Goal: Task Accomplishment & Management: Use online tool/utility

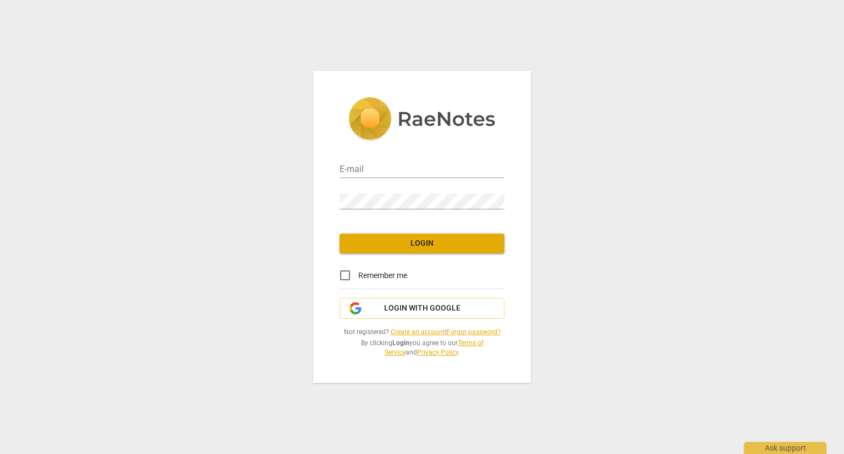
type input "[EMAIL_ADDRESS][DOMAIN_NAME]"
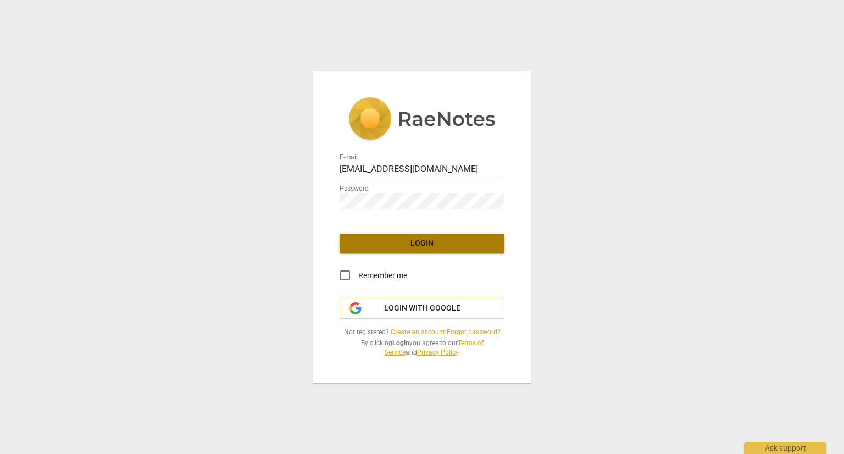
click at [389, 245] on span "Login" at bounding box center [421, 243] width 147 height 11
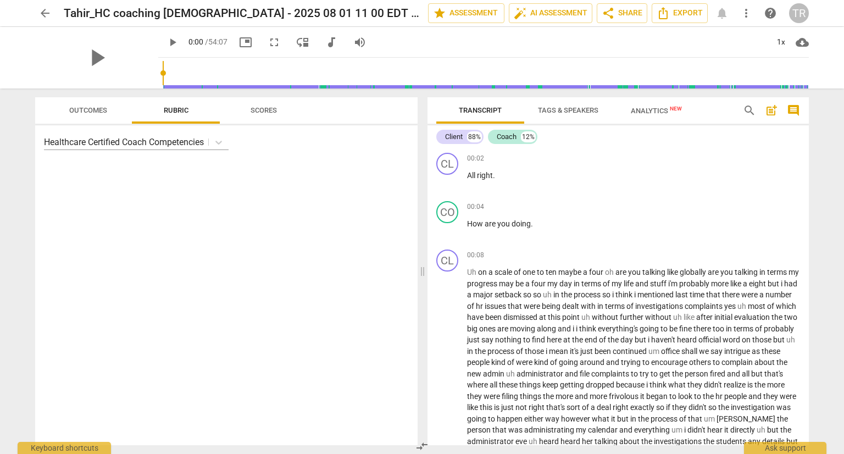
click at [389, 245] on div "Healthcare Certified Coach Competencies" at bounding box center [226, 285] width 382 height 320
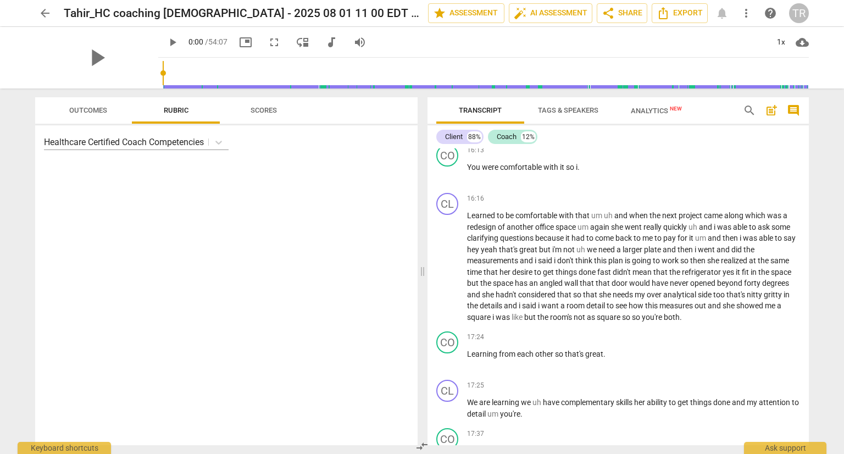
scroll to position [2219, 0]
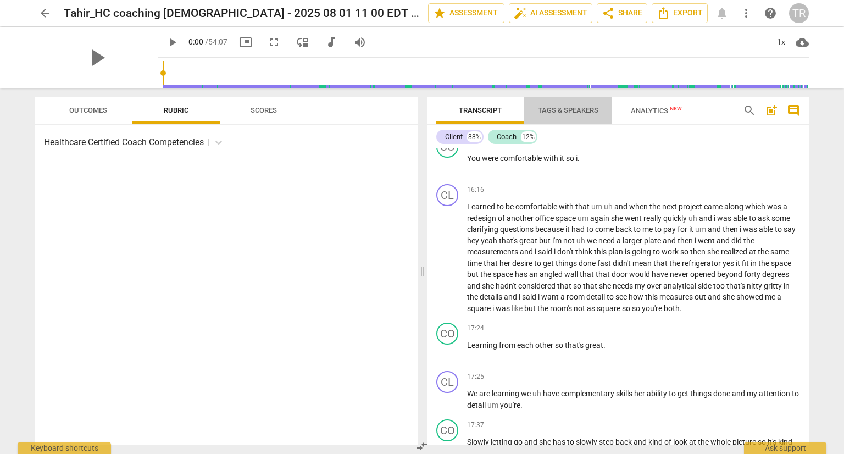
click at [571, 106] on span "Tags & Speakers" at bounding box center [568, 110] width 60 height 8
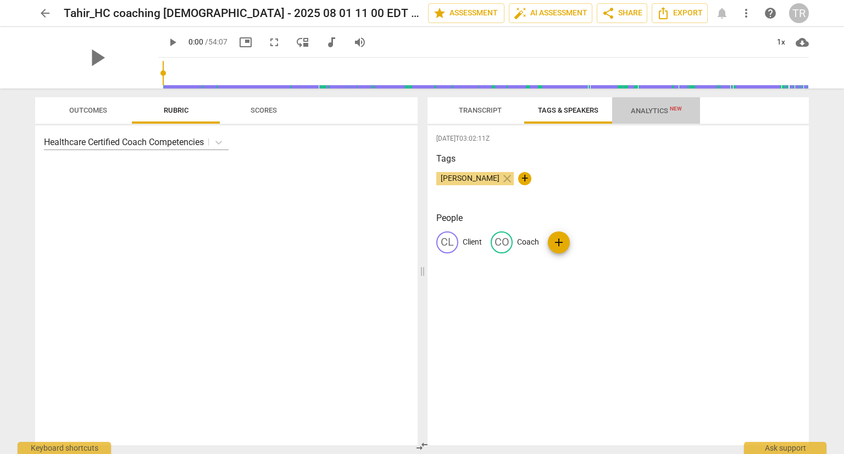
click at [650, 105] on span "Analytics New" at bounding box center [655, 110] width 77 height 16
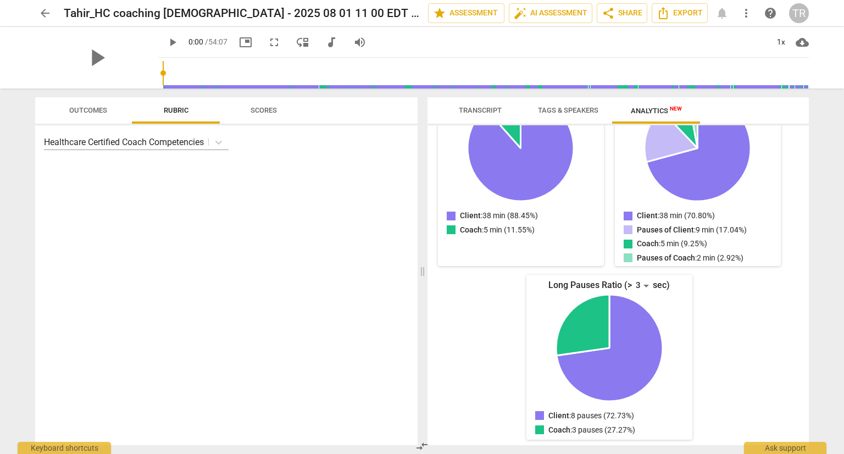
scroll to position [177, 0]
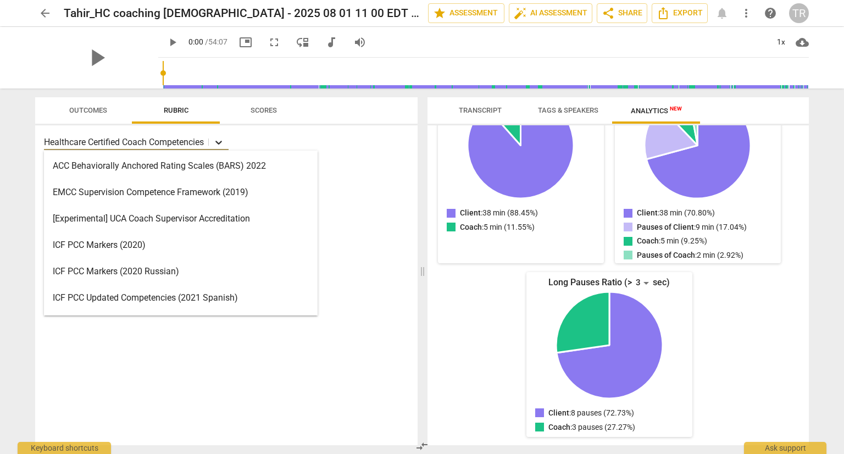
click at [220, 149] on div at bounding box center [219, 142] width 20 height 16
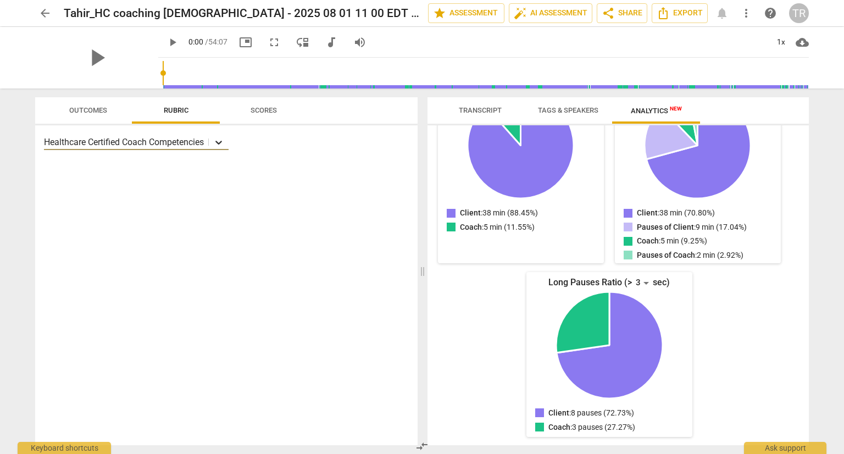
click at [221, 144] on icon at bounding box center [218, 142] width 11 height 11
click at [261, 118] on button "Scores" at bounding box center [264, 110] width 88 height 26
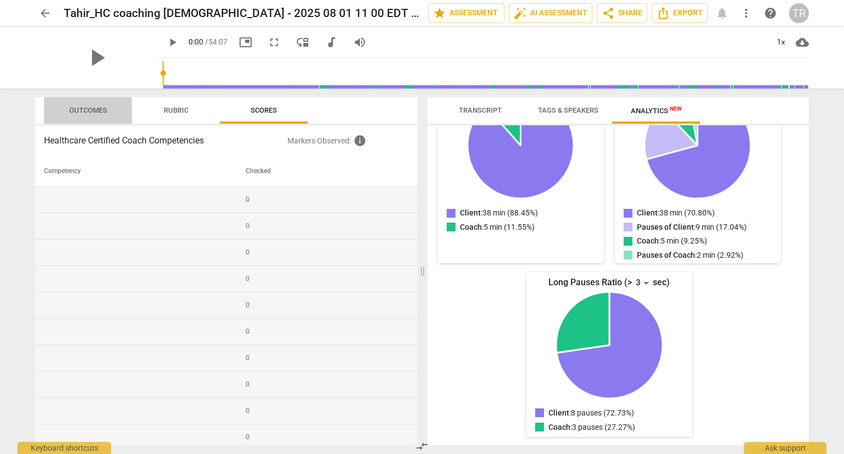
click at [75, 119] on button "Outcomes" at bounding box center [88, 110] width 88 height 26
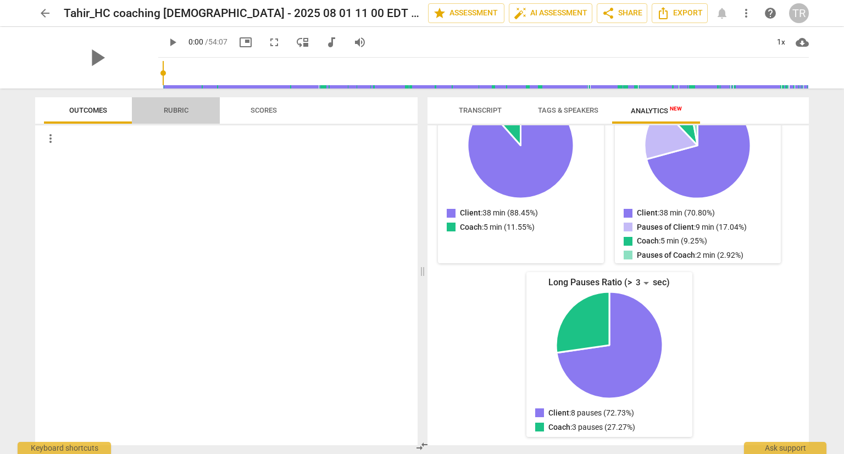
click at [174, 112] on span "Rubric" at bounding box center [176, 110] width 25 height 8
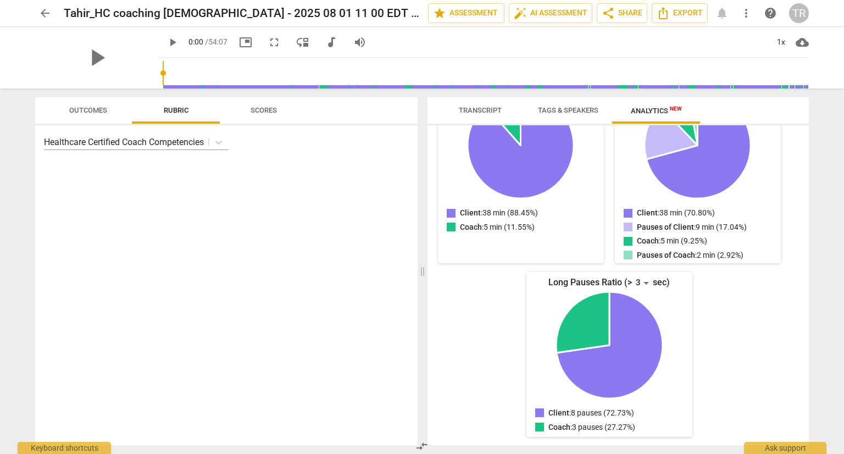
scroll to position [0, 0]
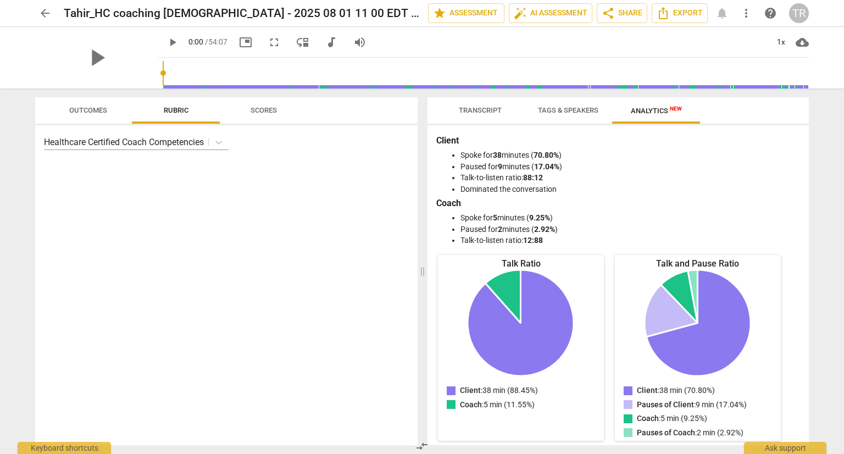
click at [567, 109] on span "Tags & Speakers" at bounding box center [568, 110] width 60 height 8
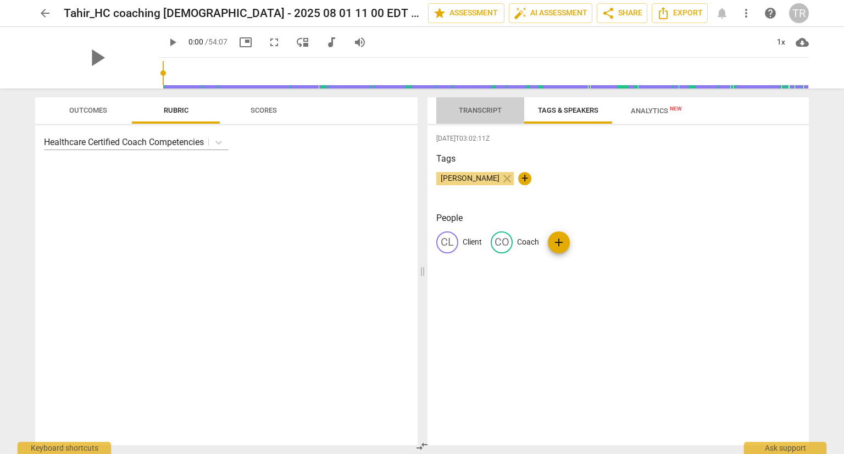
click at [466, 113] on span "Transcript" at bounding box center [480, 110] width 43 height 8
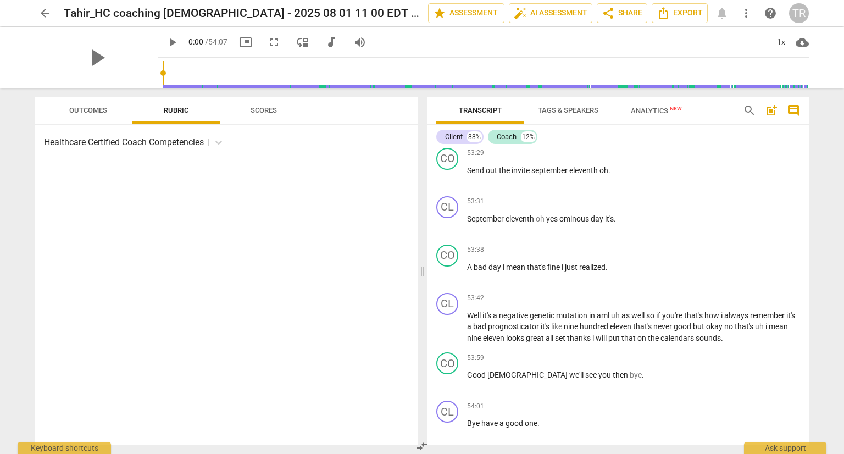
scroll to position [8427, 0]
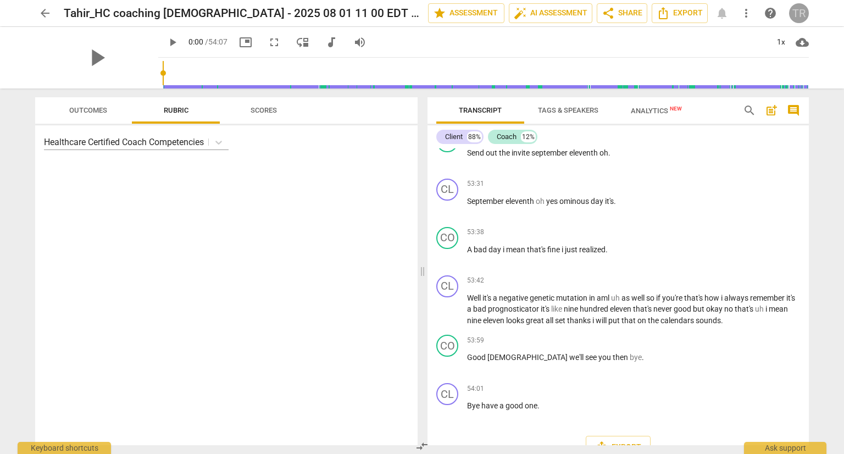
click at [806, 21] on span "TR" at bounding box center [799, 13] width 20 height 20
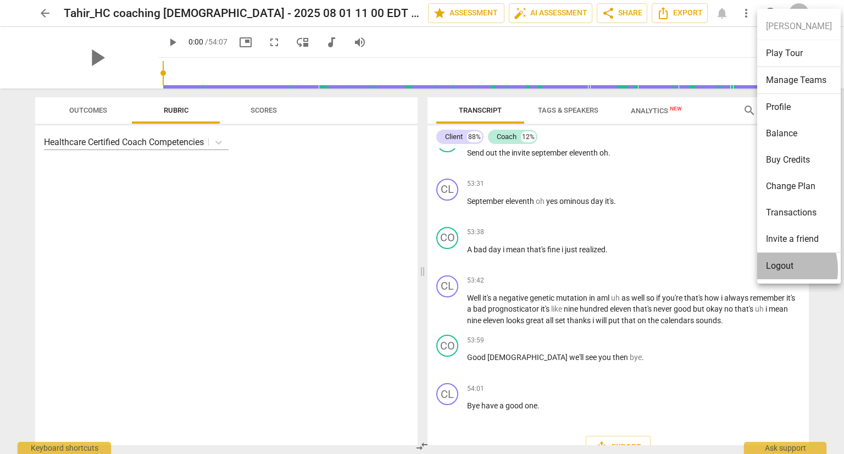
click at [769, 269] on li "Logout" at bounding box center [799, 266] width 84 height 26
